Goal: Task Accomplishment & Management: Manage account settings

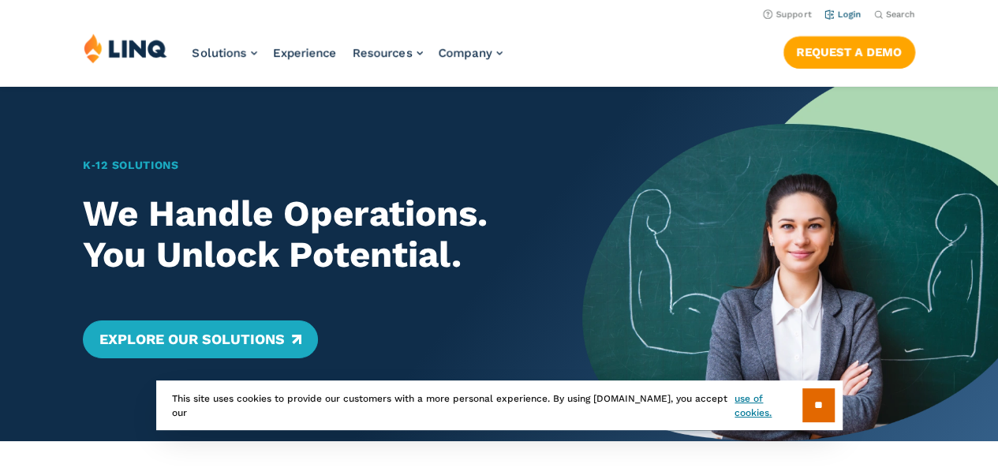
click at [850, 12] on link "Login" at bounding box center [842, 14] width 37 height 10
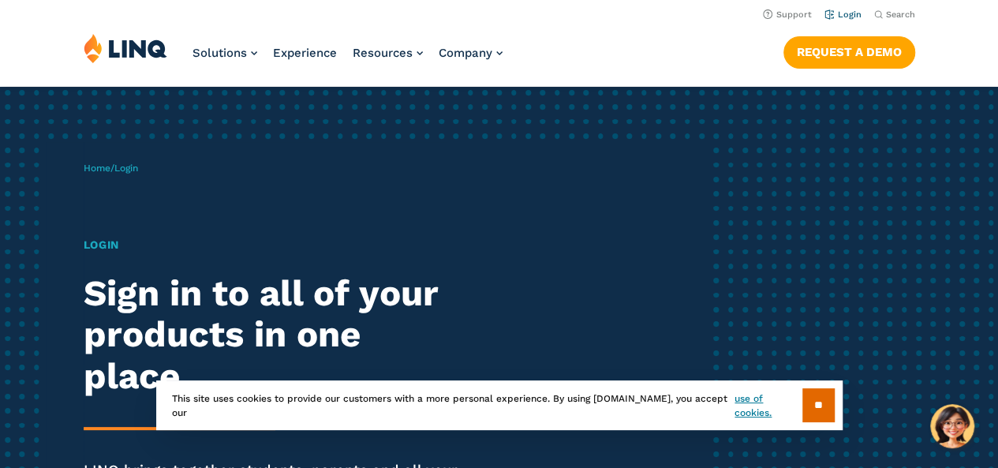
click at [846, 17] on link "Login" at bounding box center [842, 14] width 37 height 10
click at [820, 403] on input "**" at bounding box center [818, 405] width 32 height 34
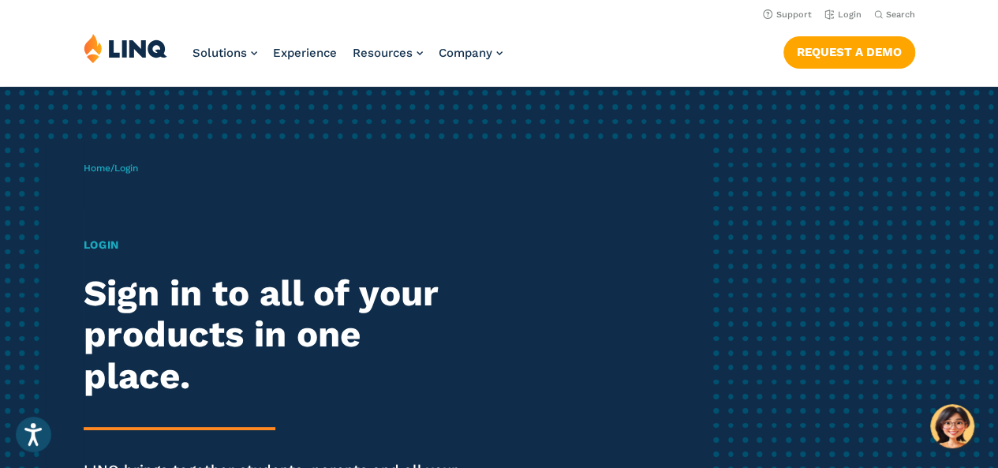
click at [839, 3] on header "Support Login Search Search for: Solutions Nutrition Overview NEW School Nutrit…" at bounding box center [499, 43] width 998 height 86
click at [838, 9] on link "Login" at bounding box center [842, 14] width 37 height 10
click at [838, 12] on link "Login" at bounding box center [842, 14] width 37 height 10
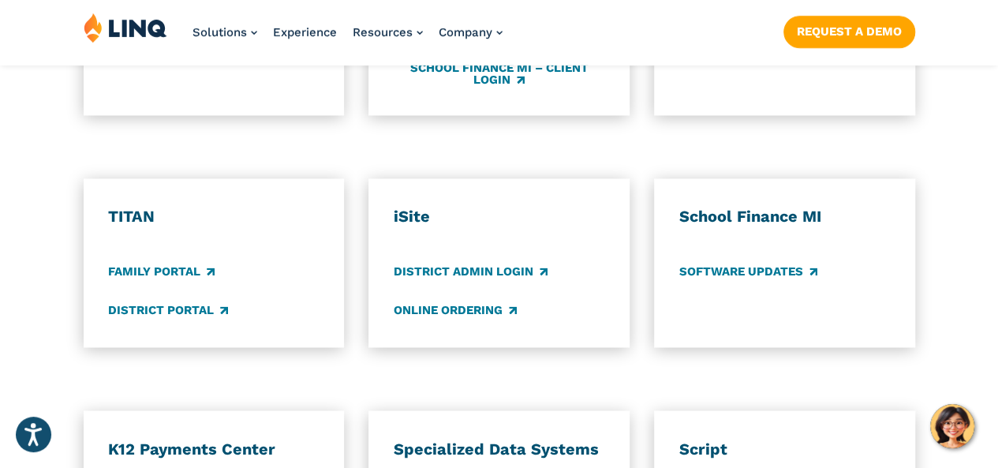
scroll to position [1149, 0]
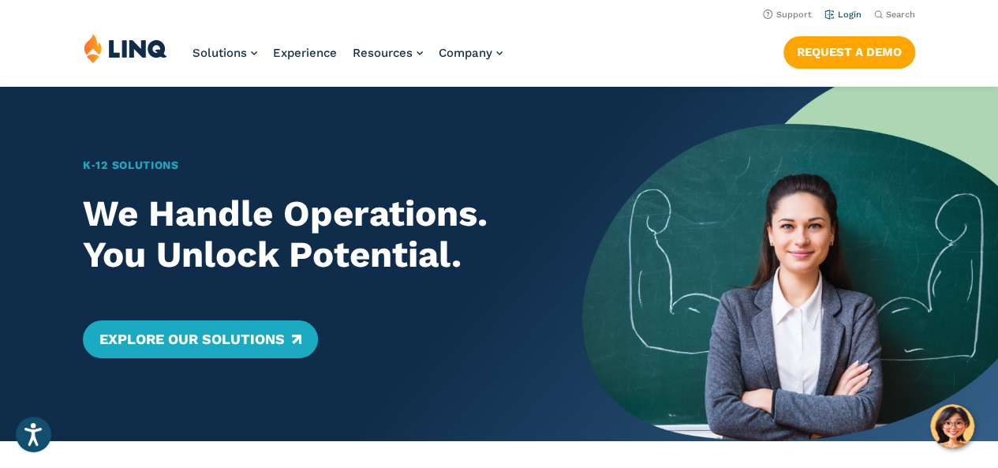
click at [838, 12] on link "Login" at bounding box center [842, 14] width 37 height 10
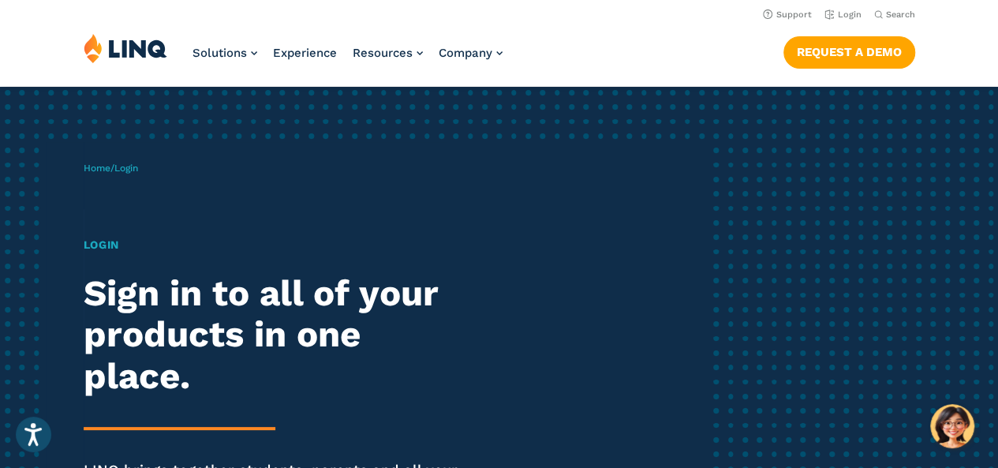
click at [133, 170] on span "Login" at bounding box center [126, 167] width 24 height 11
click at [105, 242] on h1 "Login" at bounding box center [276, 245] width 384 height 17
click at [852, 10] on link "Login" at bounding box center [842, 14] width 37 height 10
